Goal: Information Seeking & Learning: Learn about a topic

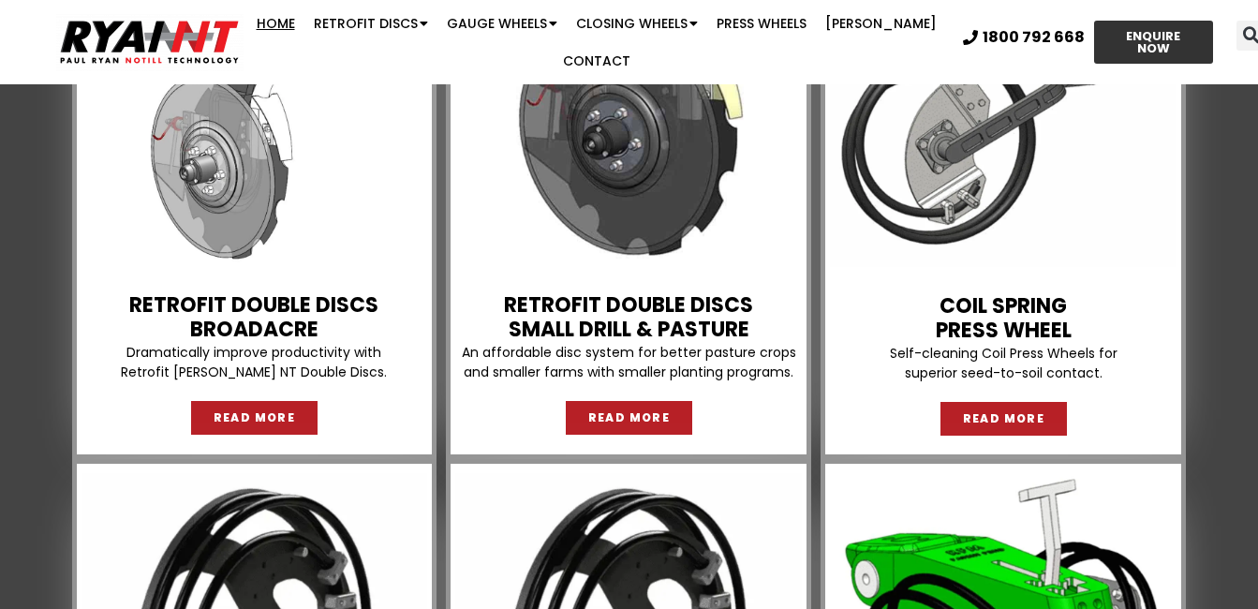
scroll to position [1780, 0]
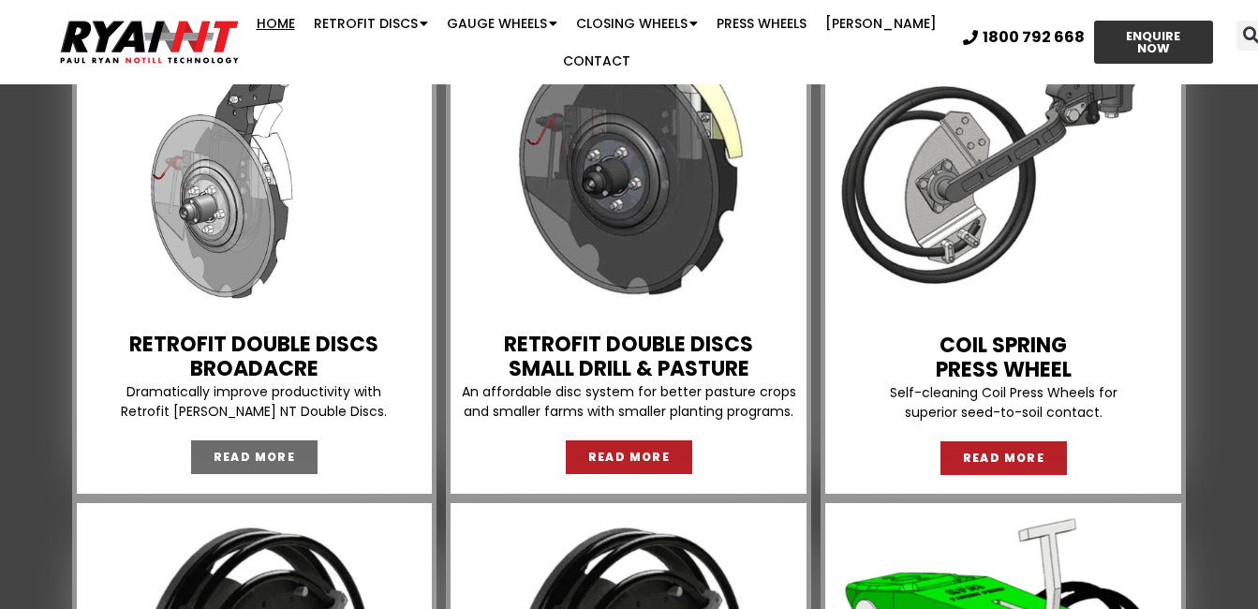
click at [254, 463] on span "READ MORE" at bounding box center [255, 457] width 82 height 11
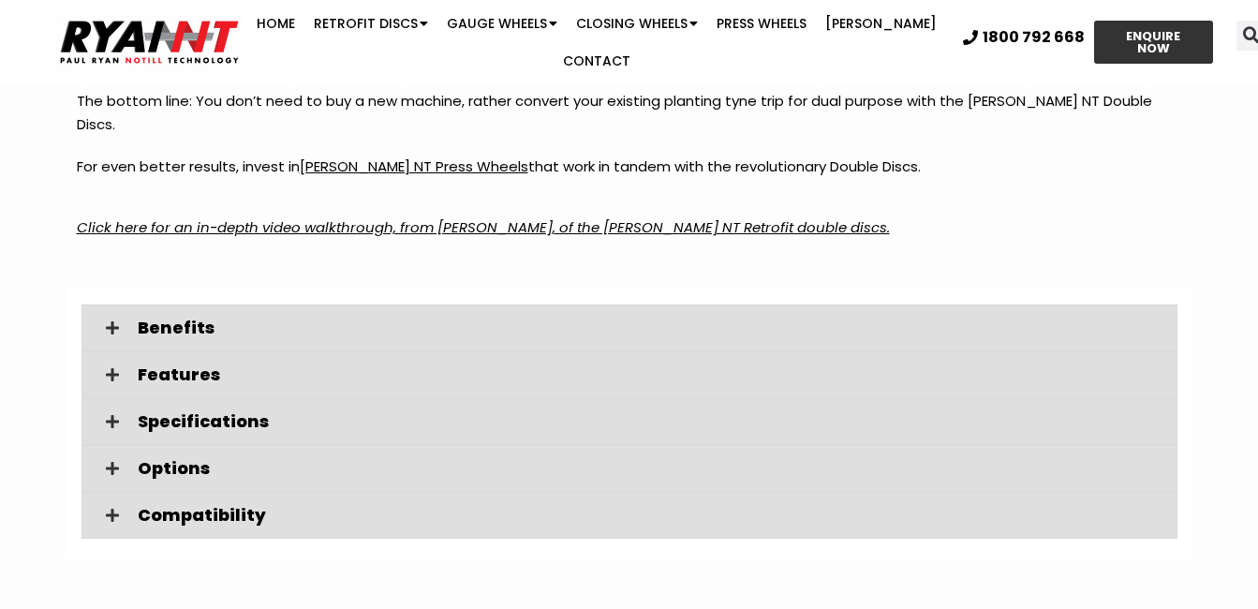
scroll to position [2530, 0]
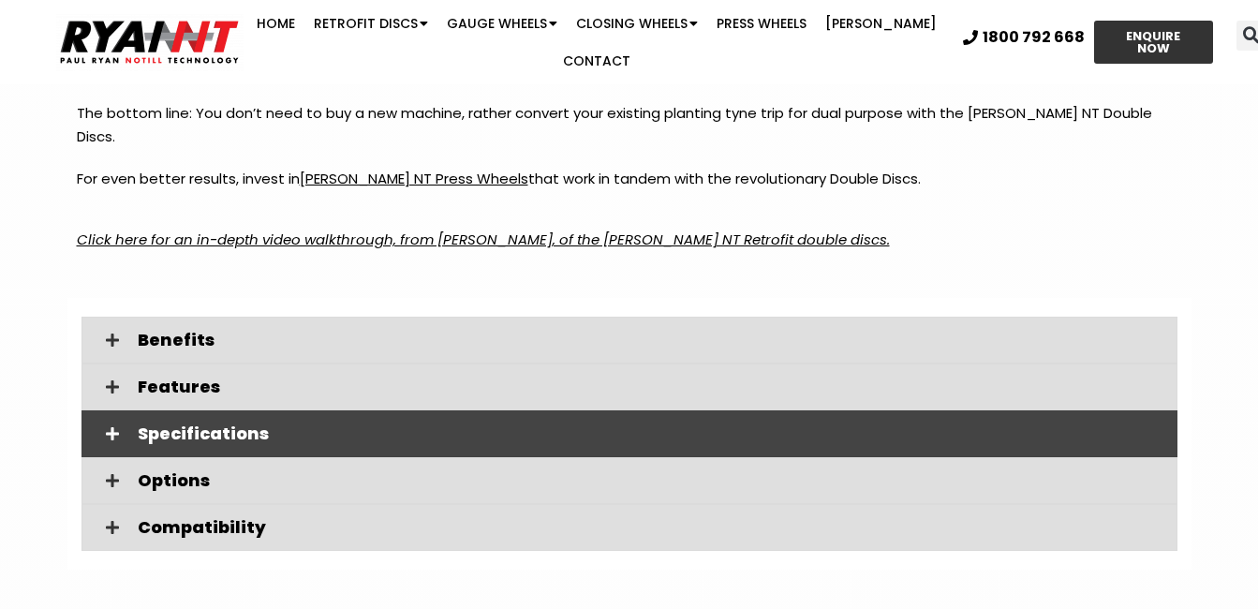
click at [180, 425] on span "Specifications" at bounding box center [650, 433] width 1025 height 17
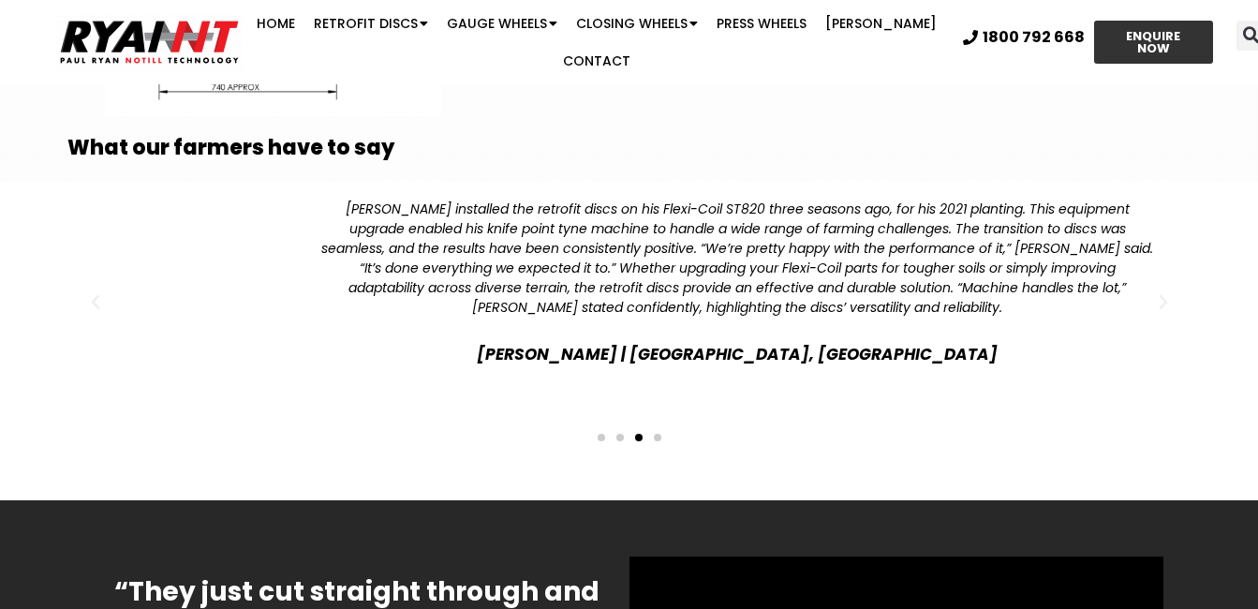
scroll to position [4216, 0]
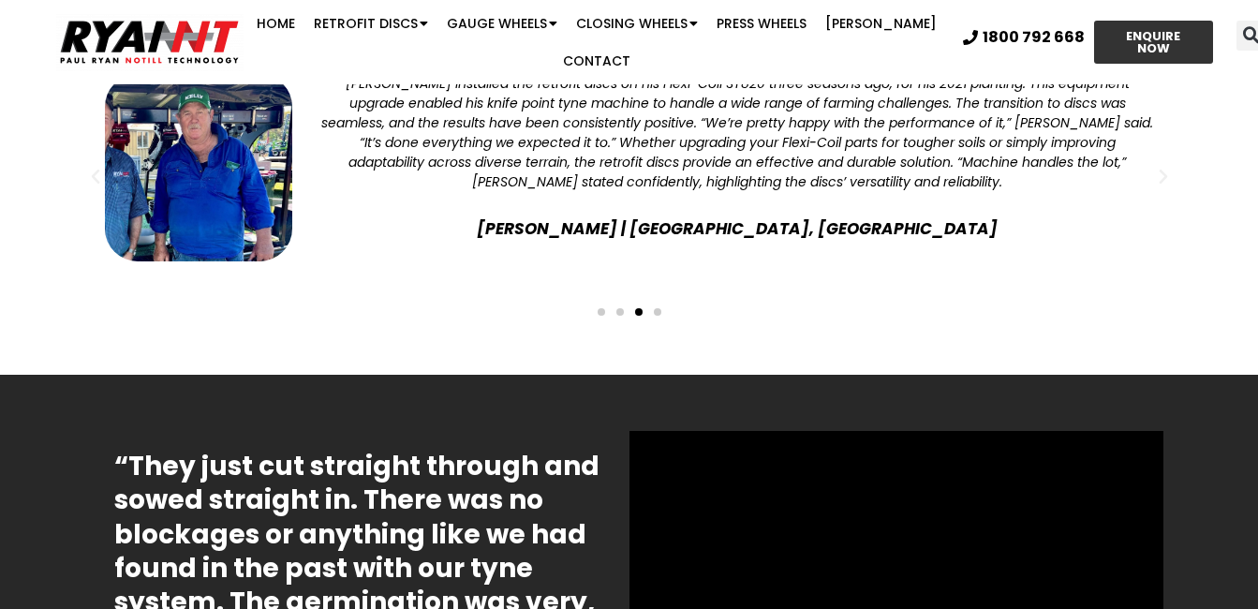
click at [657, 308] on span "Go to slide 4" at bounding box center [657, 311] width 7 height 7
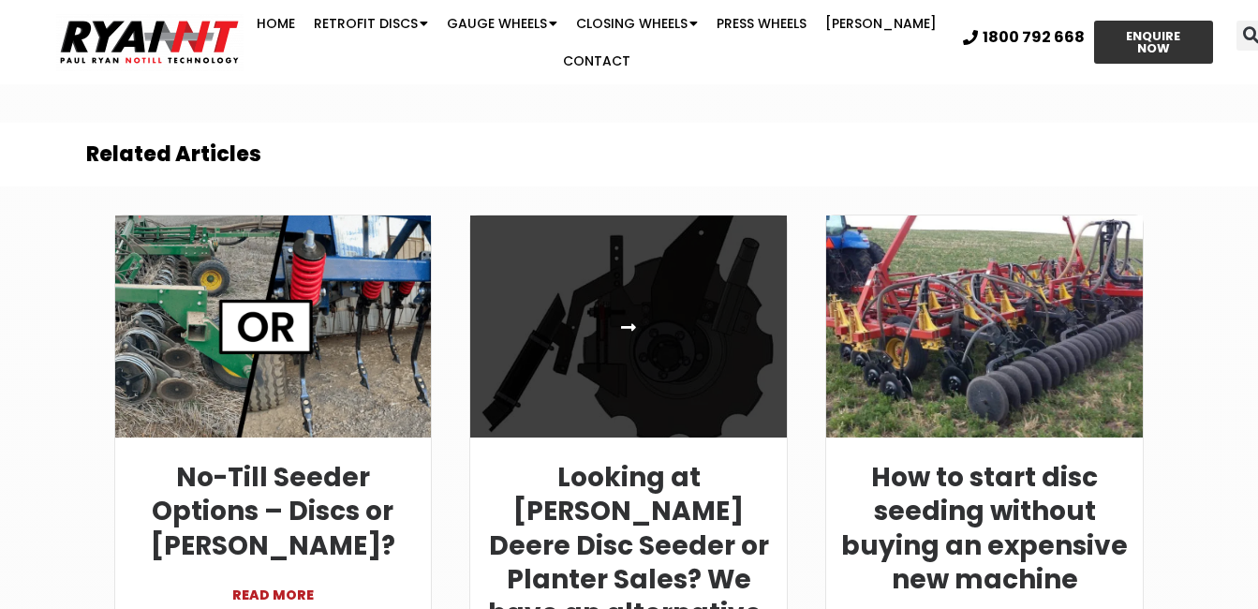
scroll to position [6101, 0]
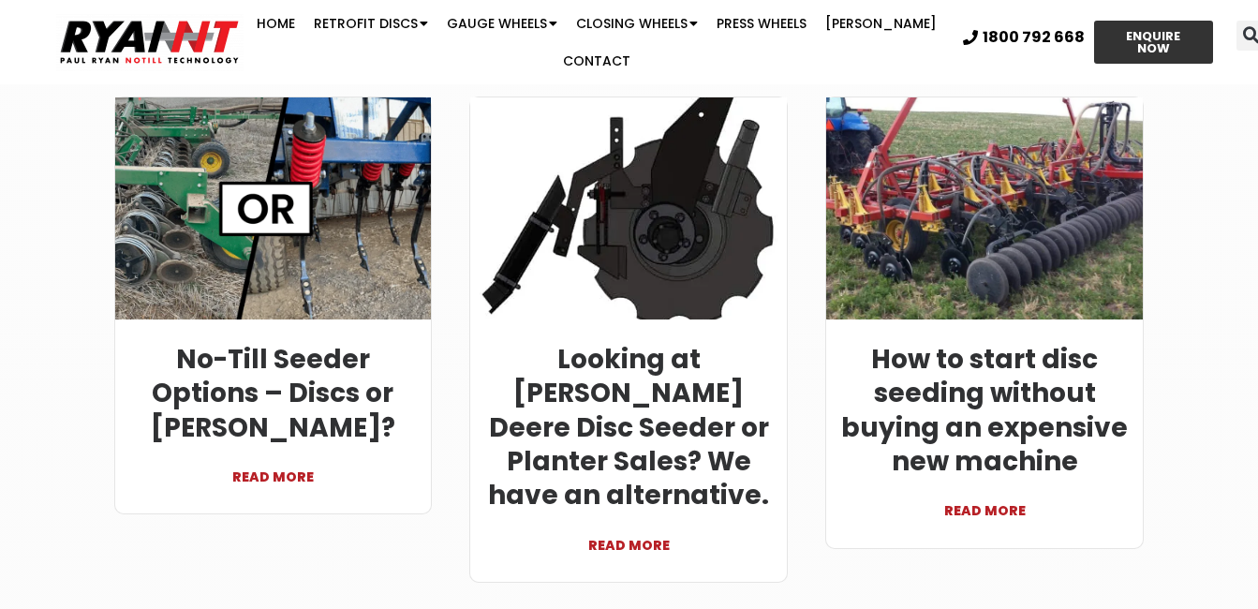
click at [270, 450] on link "READ MORE" at bounding box center [273, 467] width 289 height 45
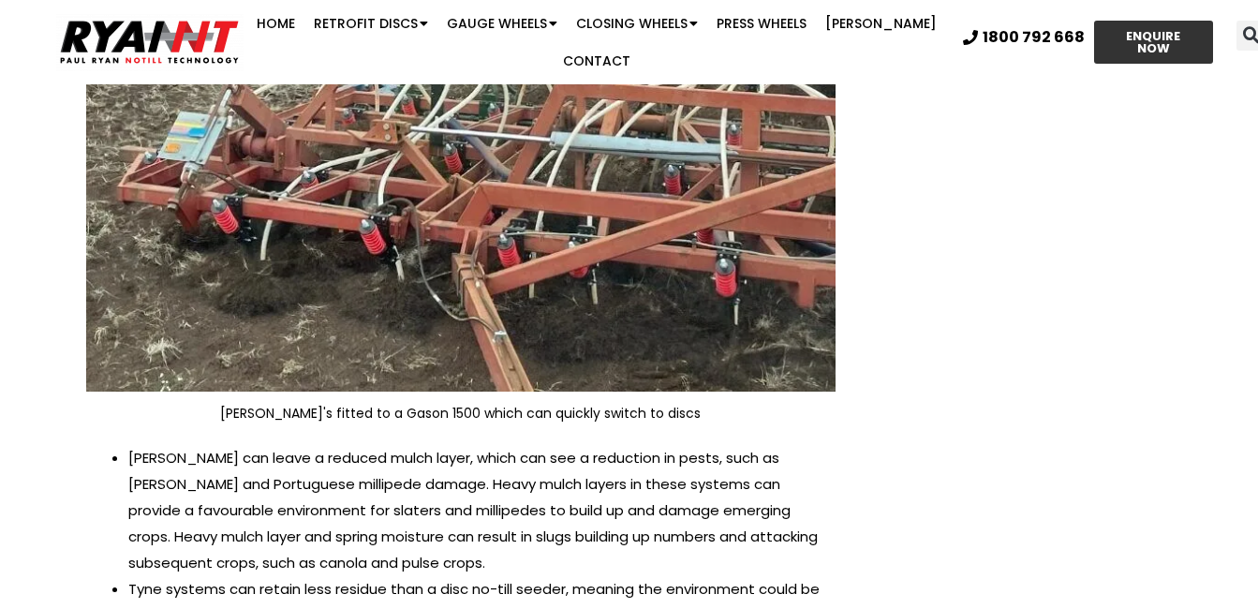
scroll to position [3842, 0]
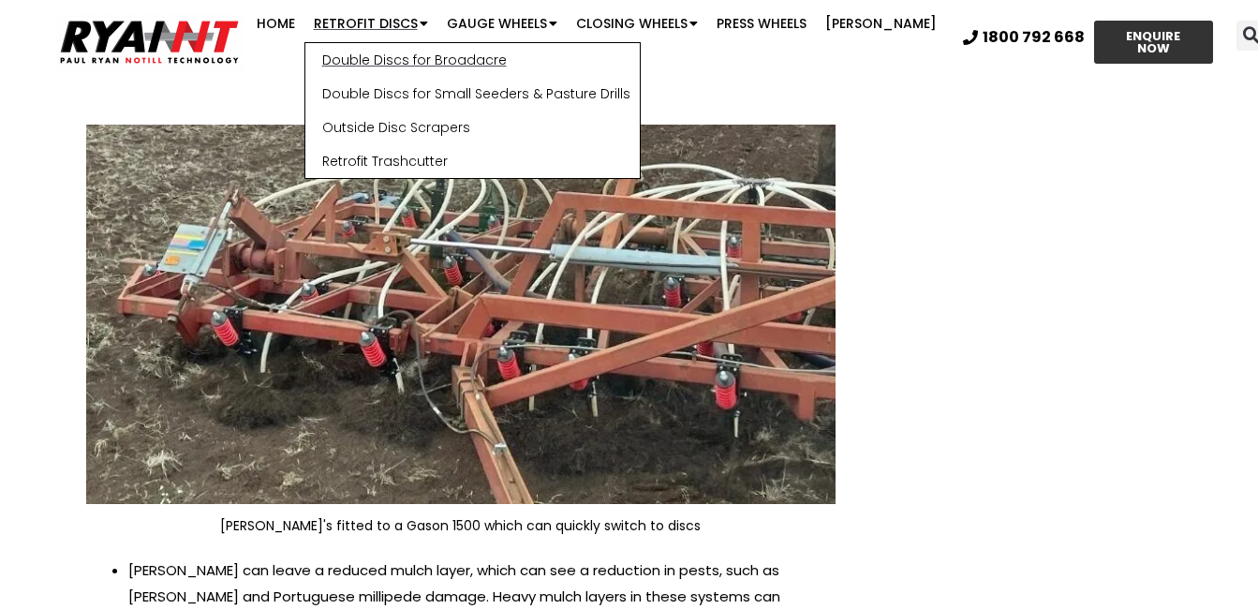
click at [392, 62] on link "Double Discs for Broadacre" at bounding box center [472, 60] width 335 height 34
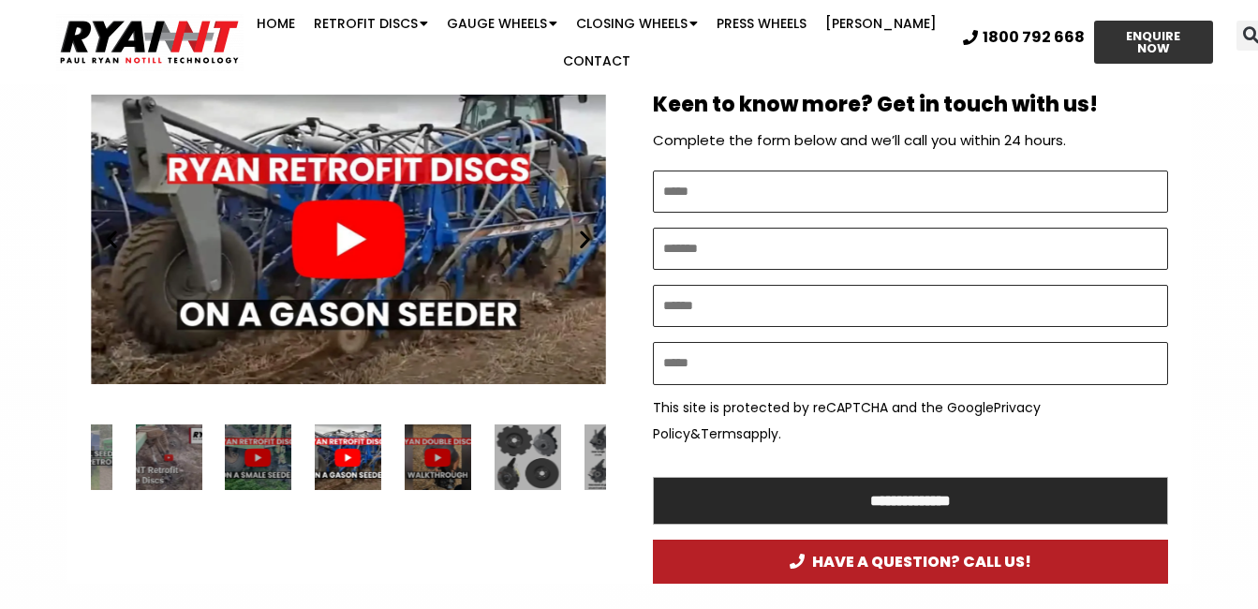
scroll to position [1031, 0]
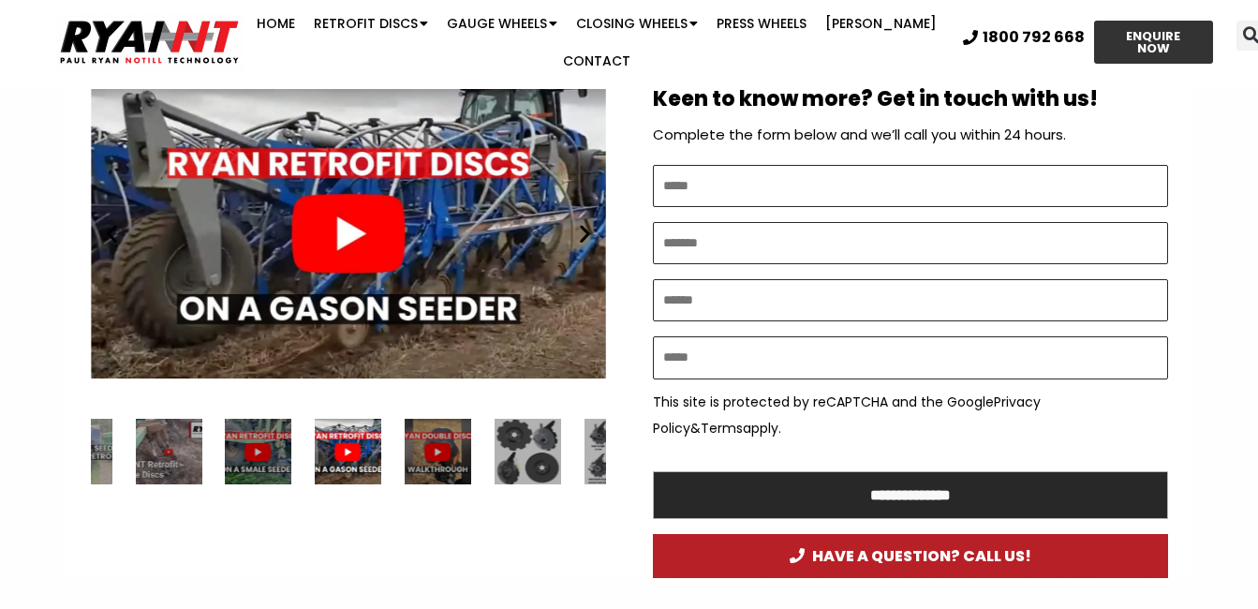
click at [260, 448] on div "2 / 34" at bounding box center [258, 452] width 67 height 67
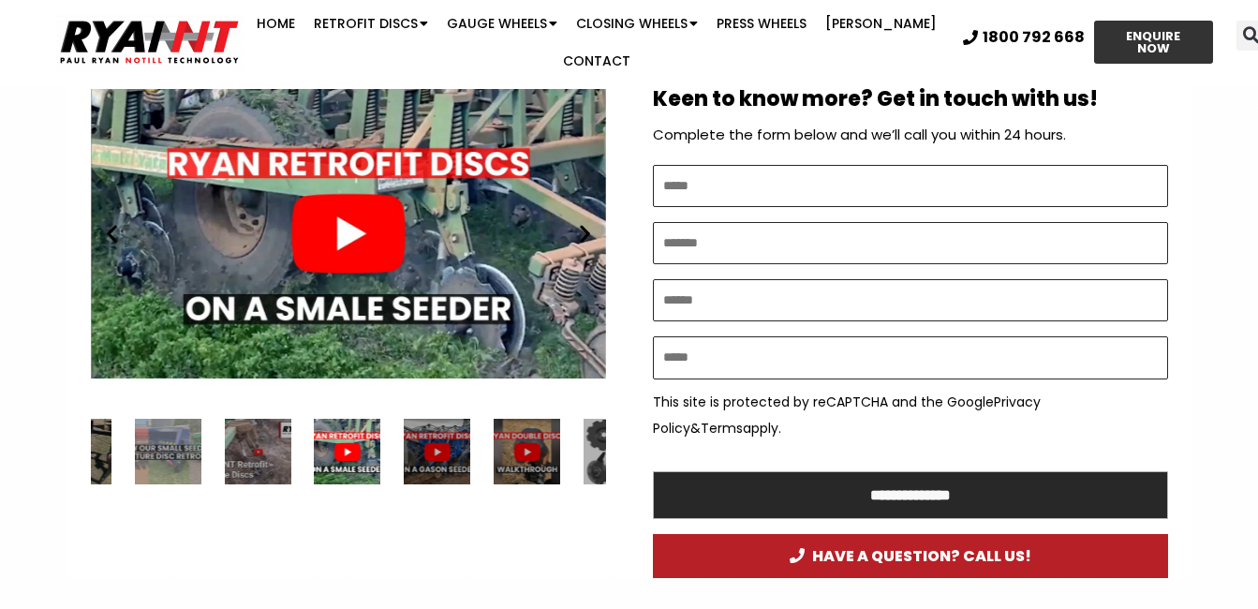
click at [441, 449] on div "3 / 34" at bounding box center [438, 452] width 67 height 67
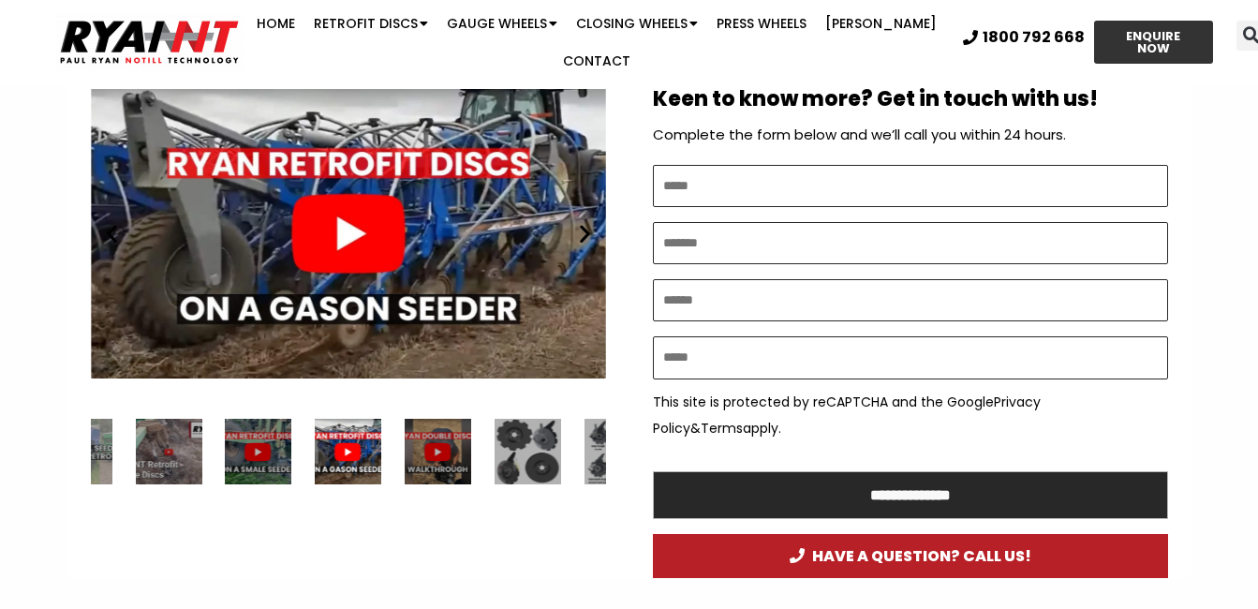
click at [353, 233] on div "Play" at bounding box center [348, 233] width 515 height 323
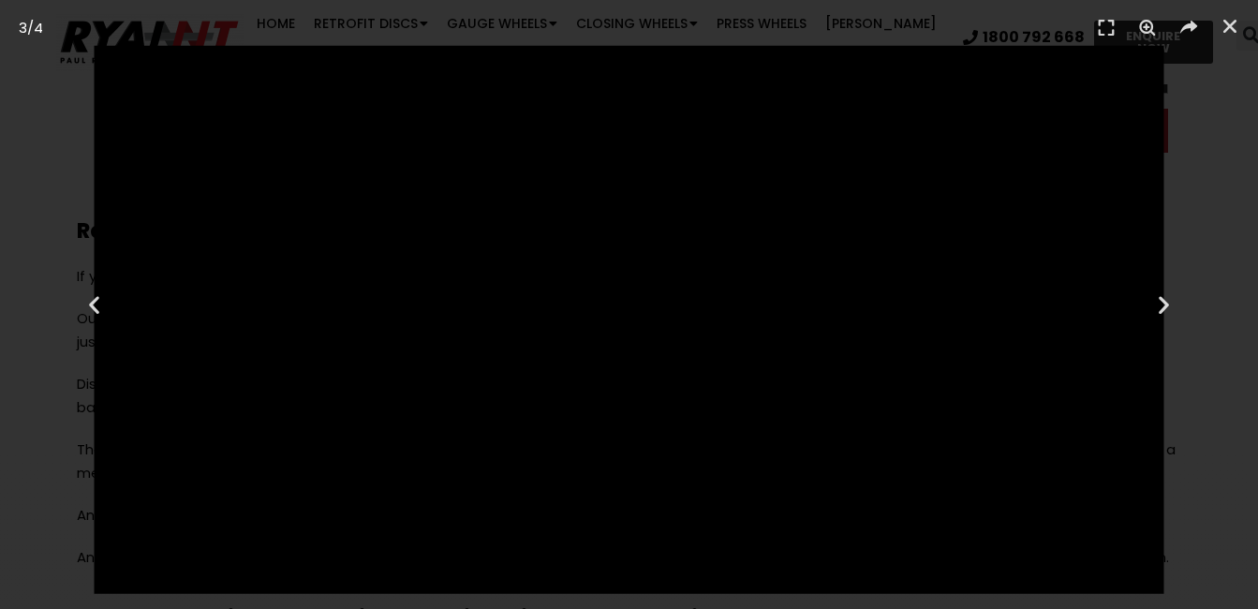
scroll to position [1499, 0]
click at [1229, 25] on icon "Close (Esc)" at bounding box center [1230, 26] width 19 height 19
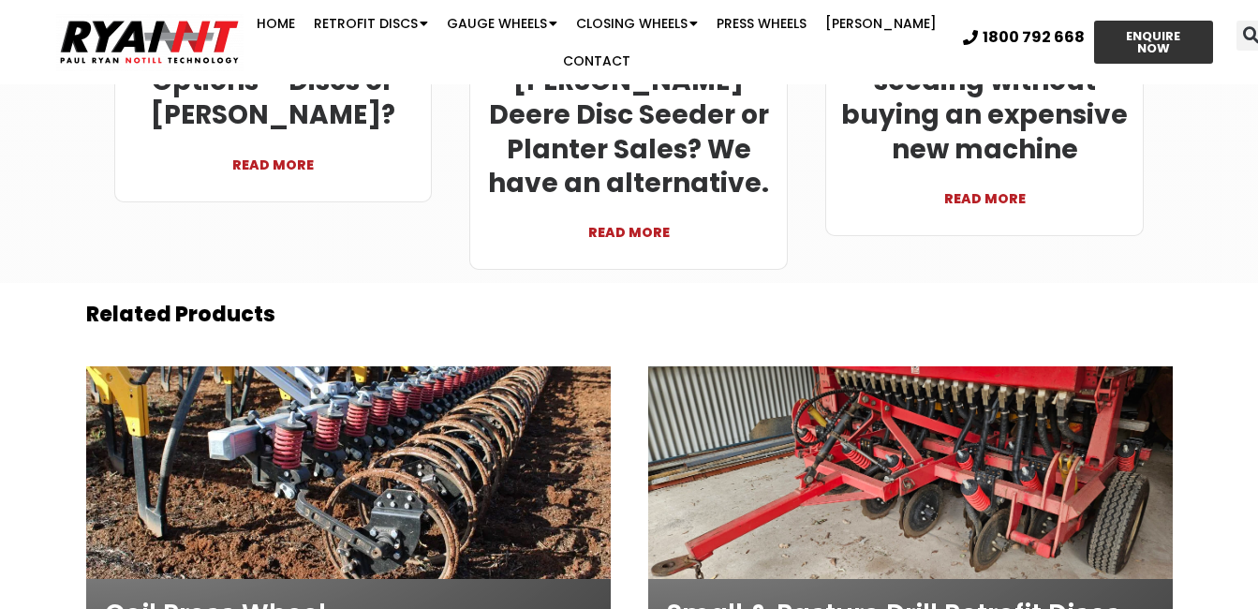
scroll to position [6184, 0]
